Goal: Information Seeking & Learning: Check status

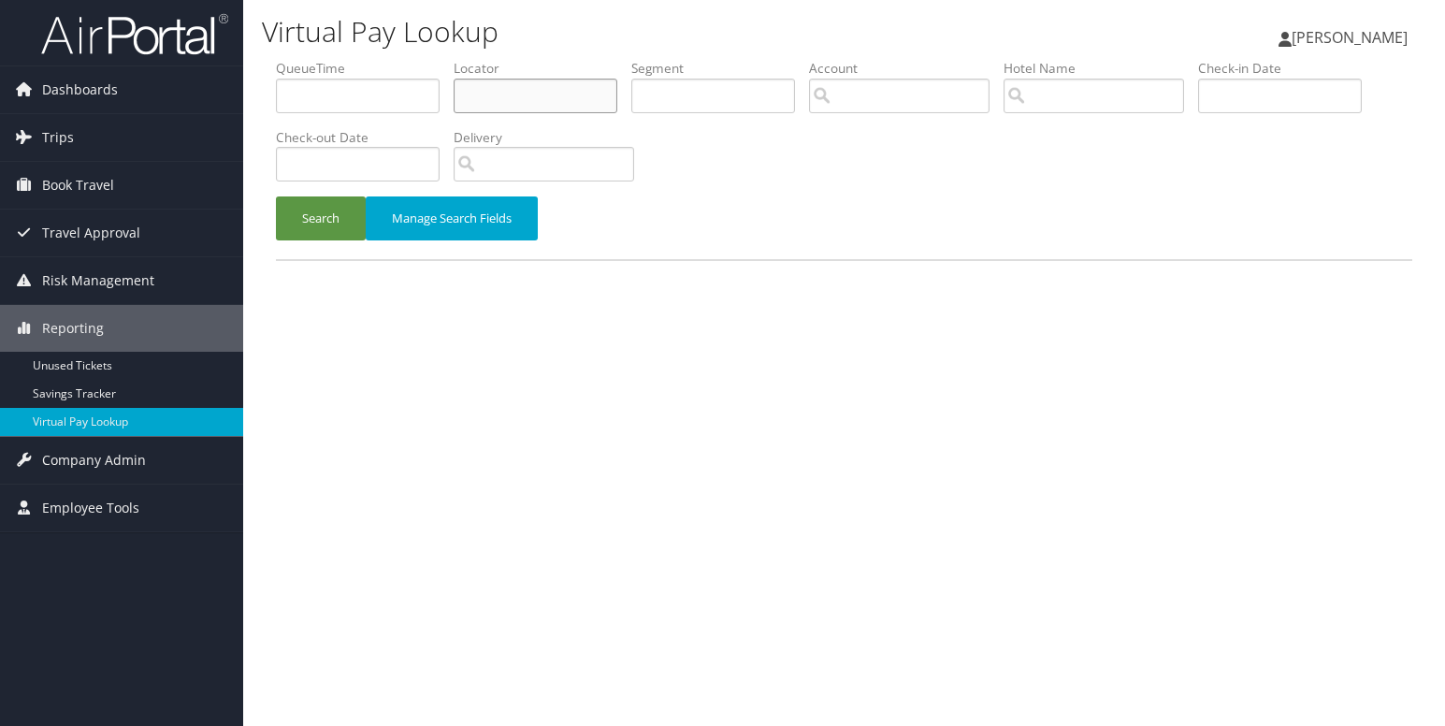
click at [579, 95] on input "text" at bounding box center [536, 96] width 164 height 35
paste input "WOSXHT"
type input "WOSXHT"
click at [323, 216] on button "Search" at bounding box center [321, 218] width 90 height 44
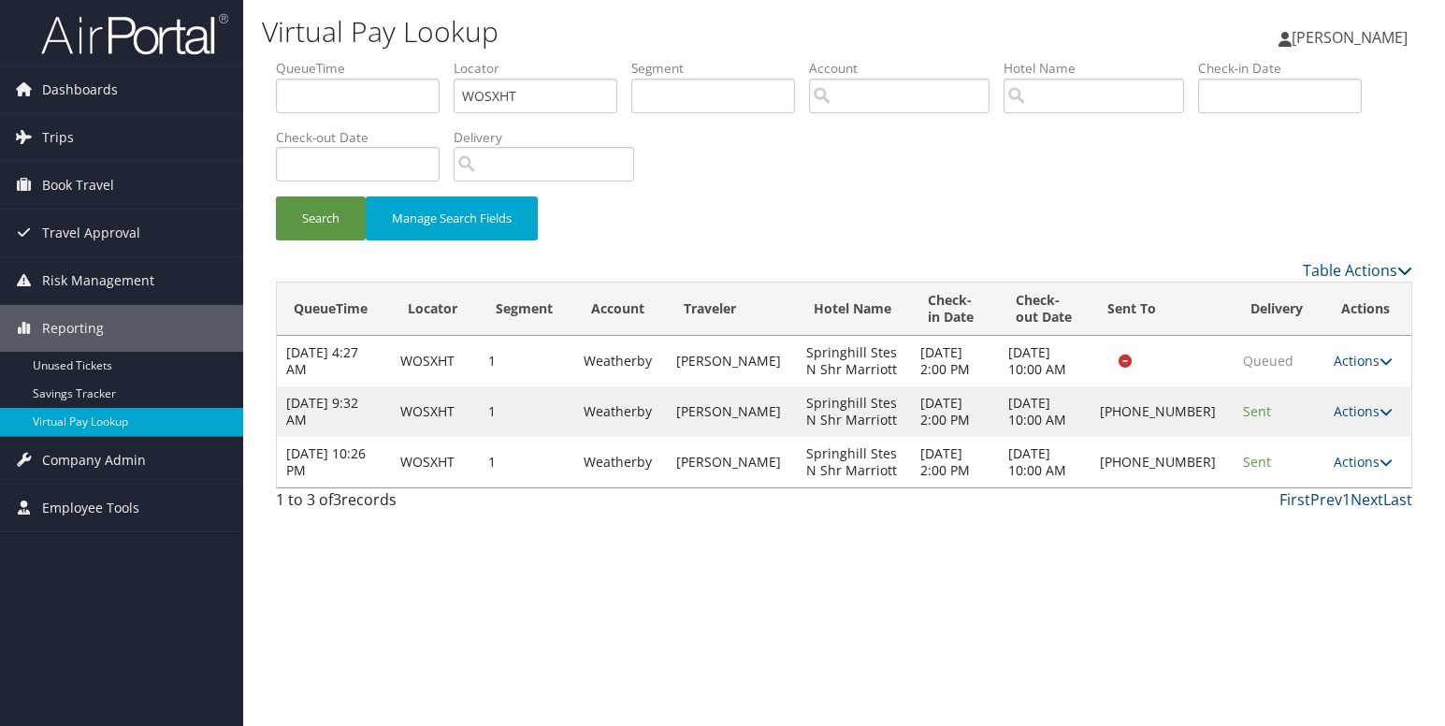
click at [1380, 458] on icon at bounding box center [1386, 461] width 13 height 13
click at [1285, 515] on link "Logs" at bounding box center [1300, 521] width 160 height 32
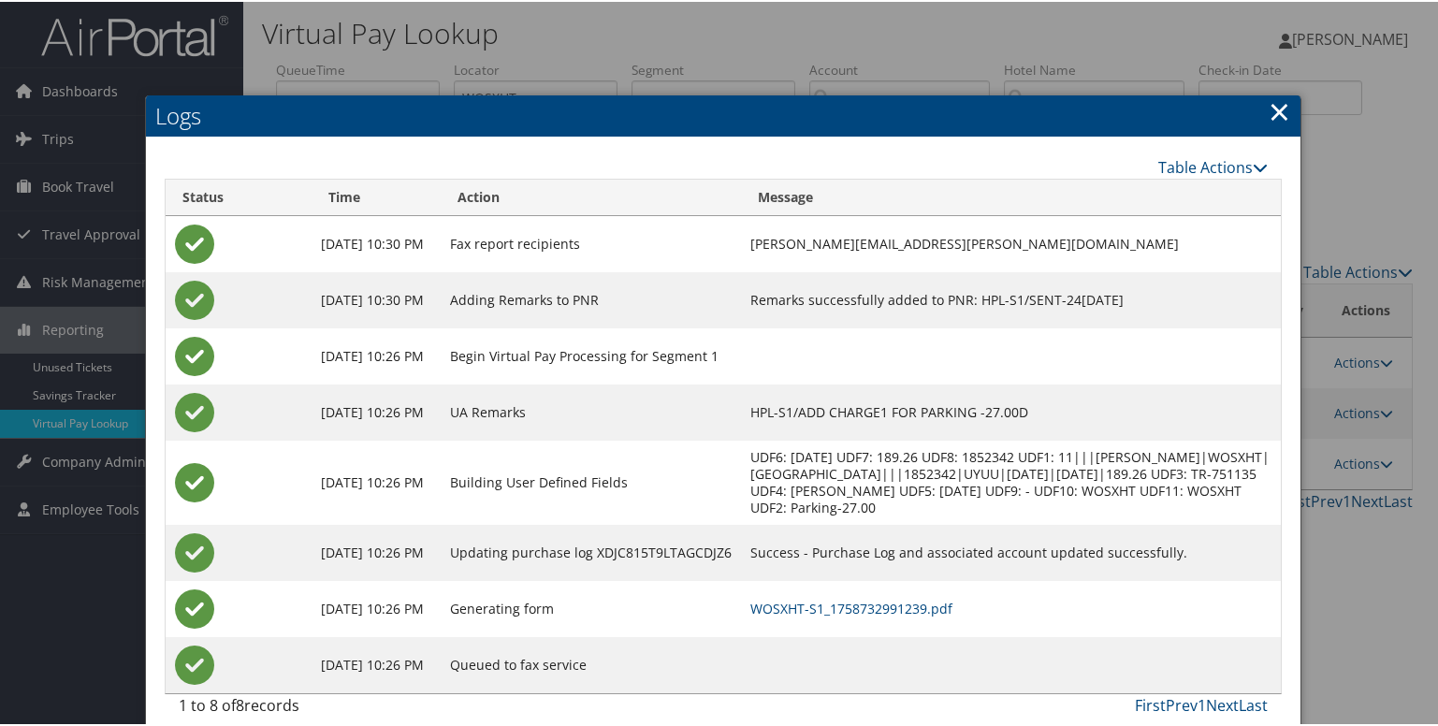
click at [824, 620] on td "WOSXHT-S1_1758732991239.pdf" at bounding box center [1010, 607] width 539 height 56
click at [828, 609] on link "WOSXHT-S1_1758732991239.pdf" at bounding box center [851, 607] width 202 height 18
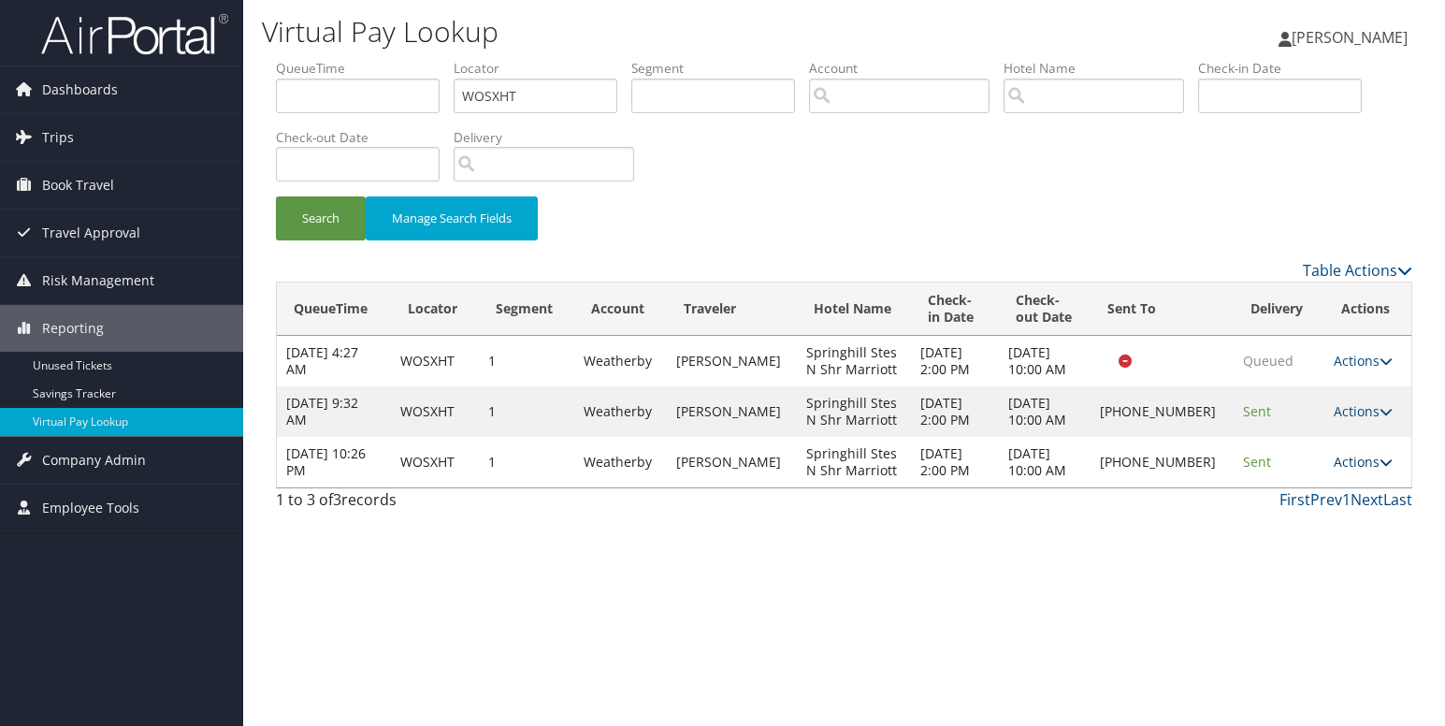
click at [1380, 461] on icon at bounding box center [1386, 461] width 13 height 13
click at [1259, 554] on link "Delivery Information" at bounding box center [1300, 553] width 160 height 32
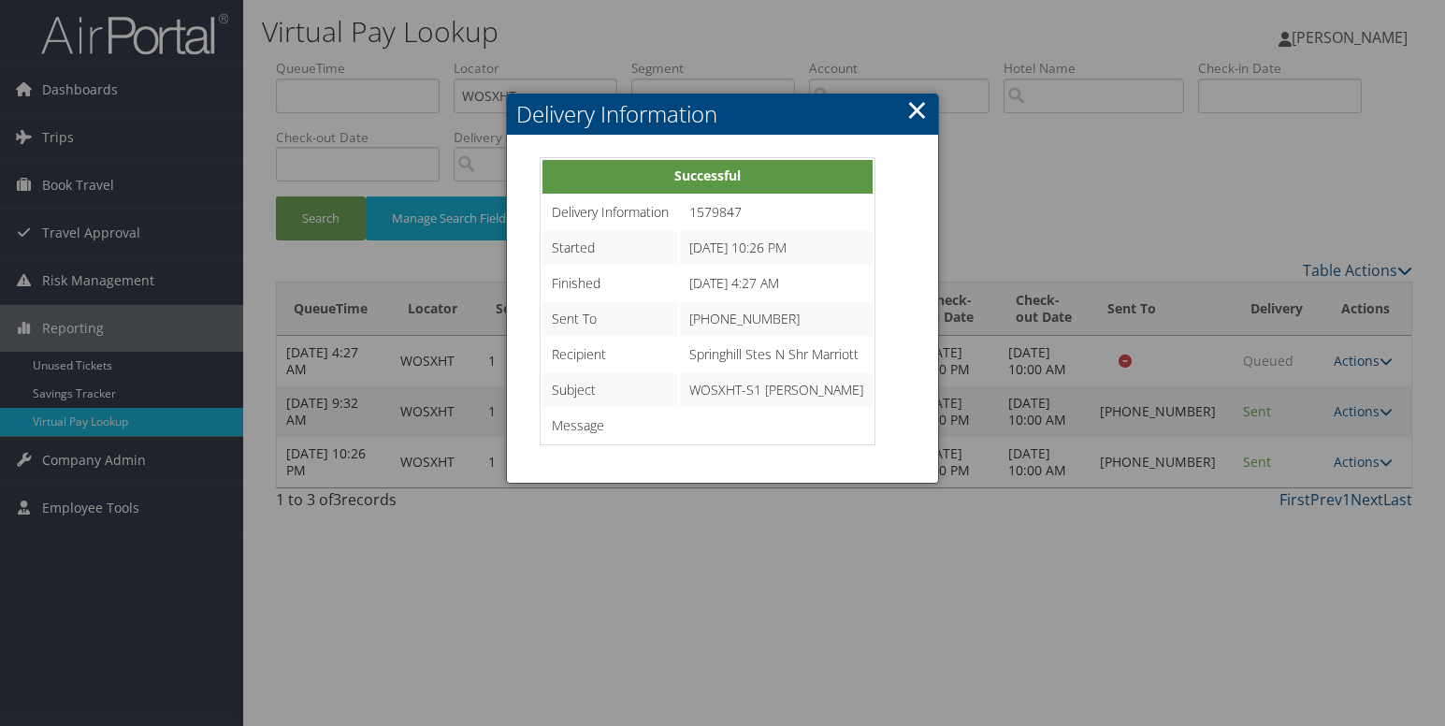
click at [918, 109] on link "×" at bounding box center [917, 109] width 22 height 37
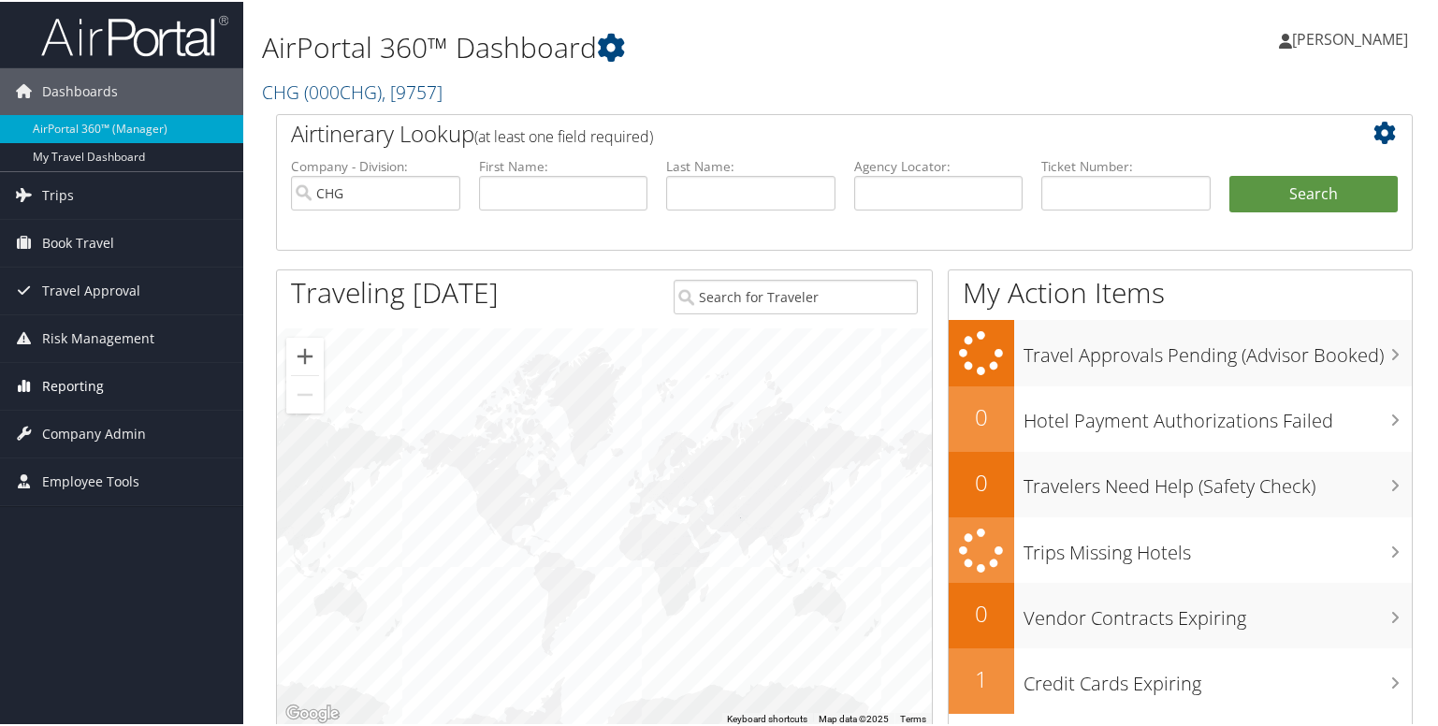
click at [63, 377] on span "Reporting" at bounding box center [73, 384] width 62 height 47
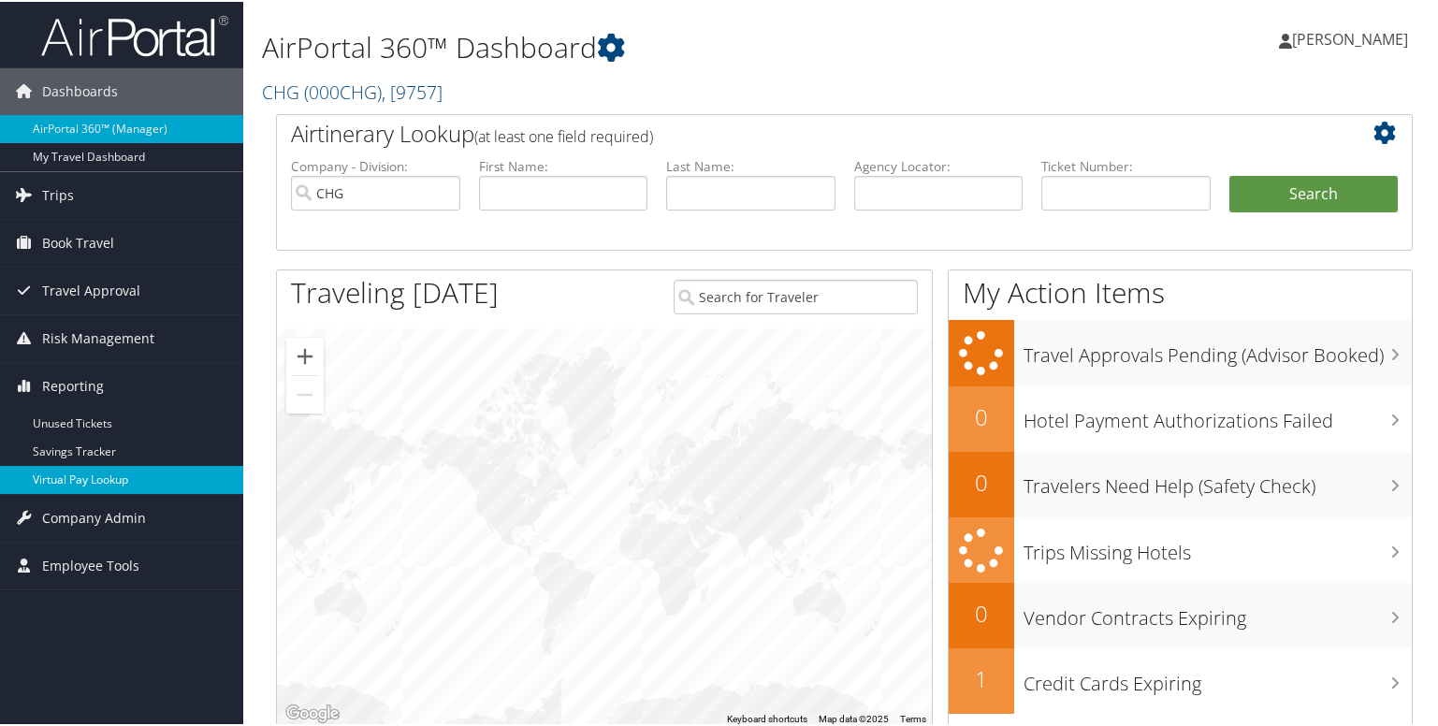
click at [81, 490] on link "Virtual Pay Lookup" at bounding box center [121, 478] width 243 height 28
